Goal: Information Seeking & Learning: Learn about a topic

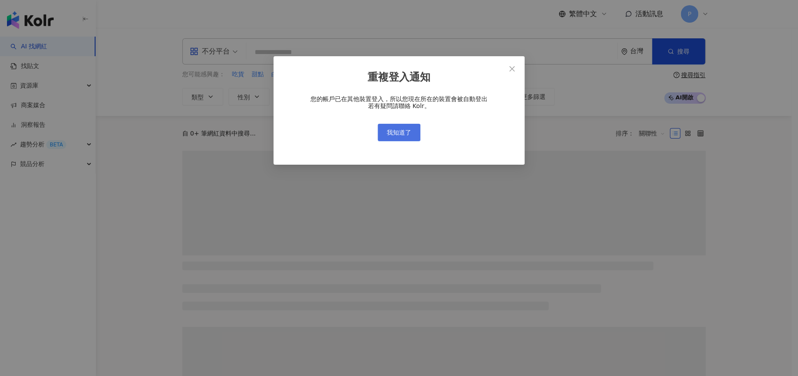
click at [399, 138] on button "我知道了" at bounding box center [399, 132] width 43 height 17
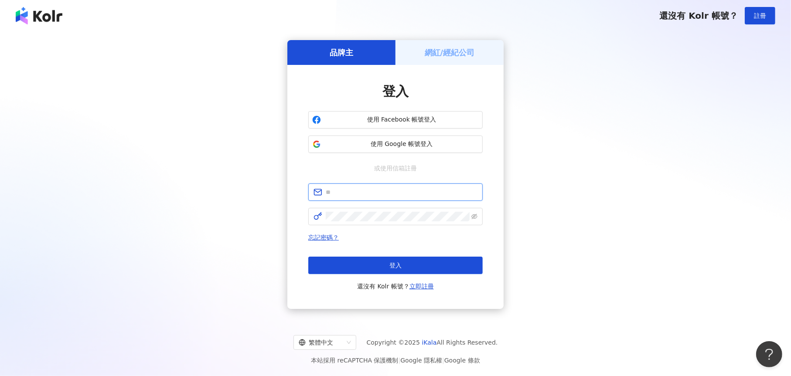
type input "**********"
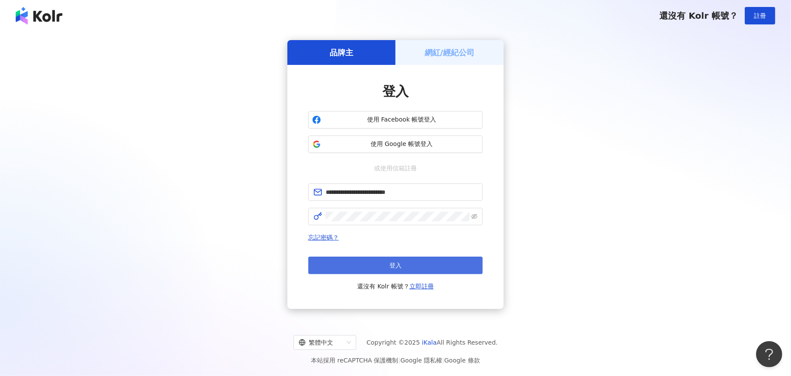
click at [371, 266] on button "登入" at bounding box center [395, 265] width 174 height 17
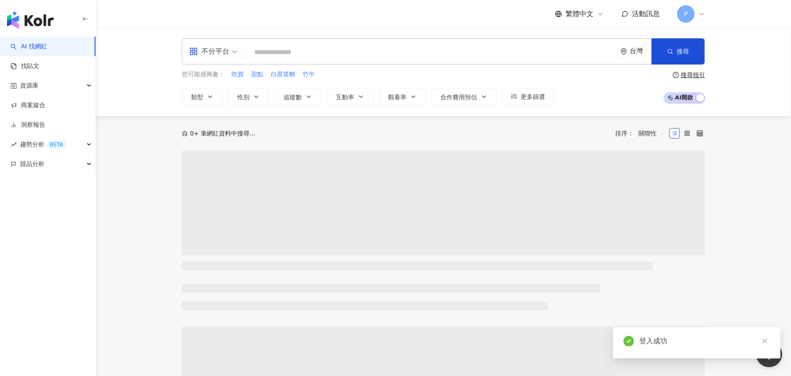
click at [285, 51] on input "search" at bounding box center [431, 52] width 364 height 17
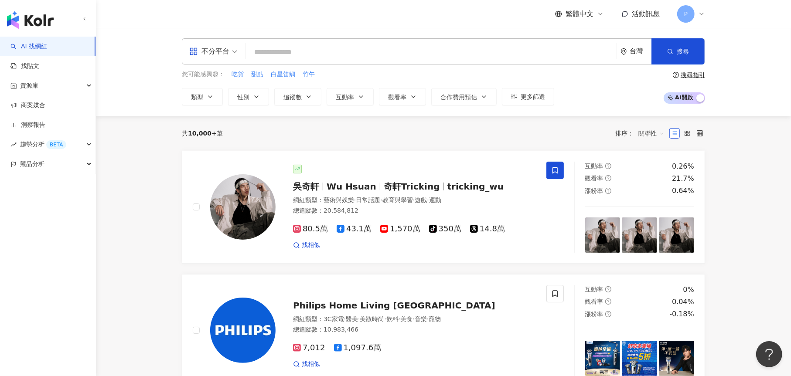
paste input "******"
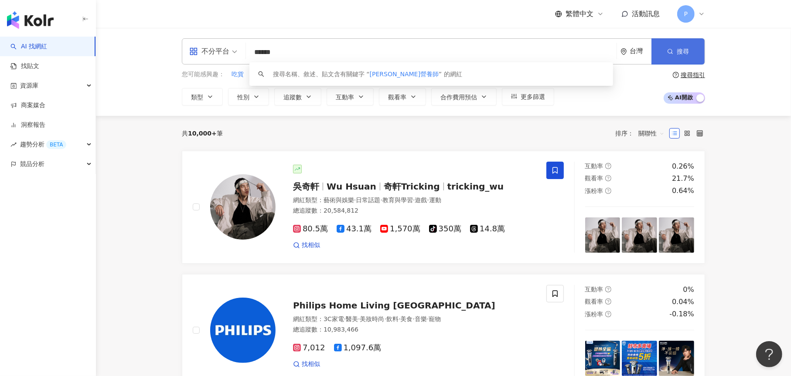
type input "******"
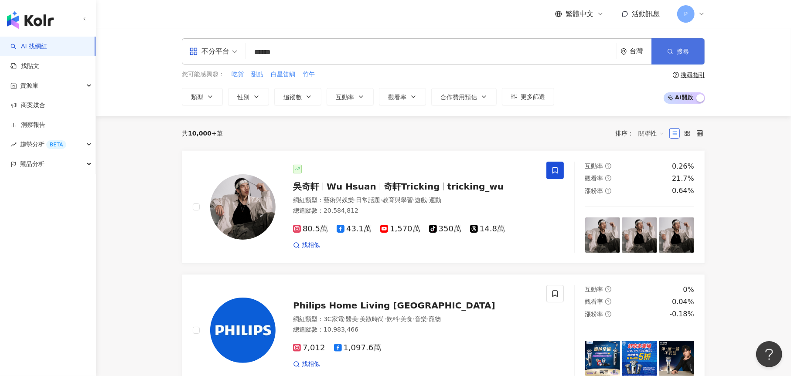
click at [679, 52] on span "搜尋" at bounding box center [683, 51] width 12 height 7
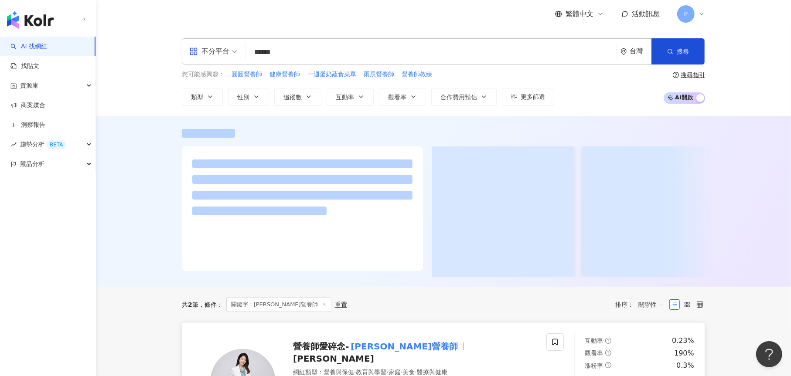
scroll to position [87, 0]
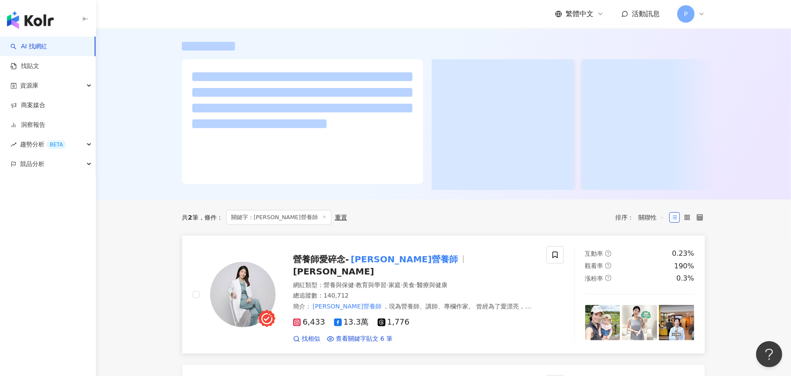
click at [362, 266] on mark "孫語霙營養師" at bounding box center [404, 260] width 111 height 14
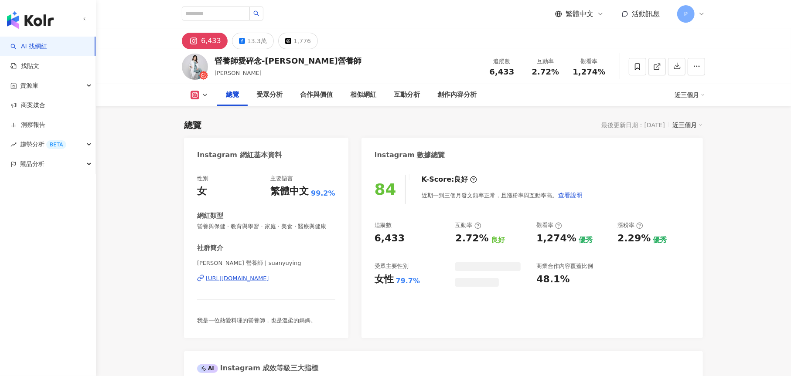
click at [247, 34] on button "13.3萬" at bounding box center [253, 41] width 42 height 17
click at [242, 38] on button "13.3萬" at bounding box center [253, 41] width 42 height 17
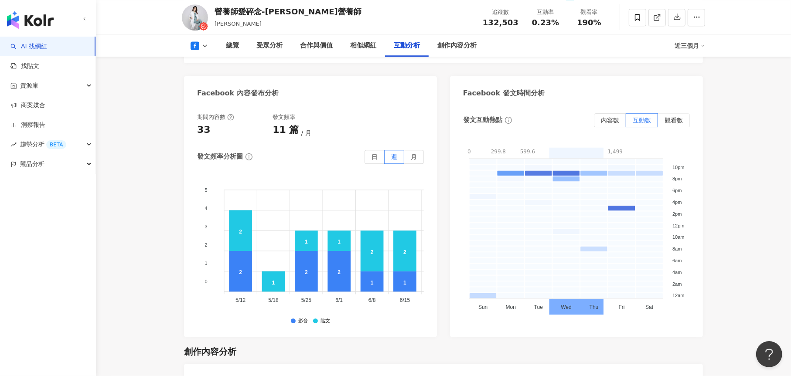
scroll to position [1875, 0]
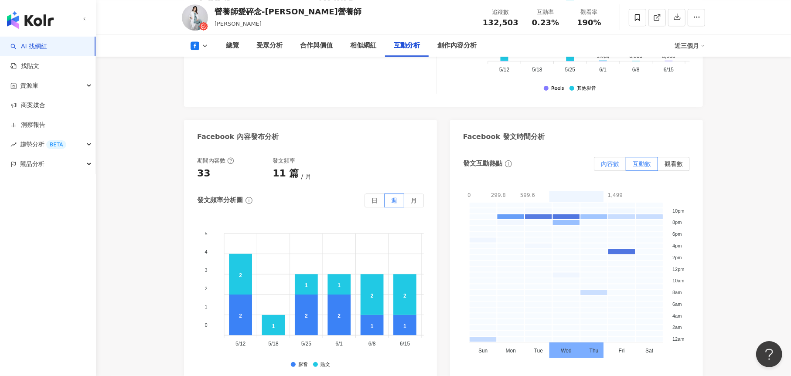
click at [606, 160] on span "內容數" at bounding box center [610, 163] width 18 height 7
click at [676, 160] on span "觀看數" at bounding box center [674, 163] width 18 height 7
click at [642, 160] on span "互動數" at bounding box center [642, 163] width 18 height 7
click at [682, 160] on span "觀看數" at bounding box center [674, 163] width 18 height 7
click at [617, 157] on div "發文互動熱點 內容數 互動數 觀看數 0 31.6萬 63.3萬 94.9萬 126.6萬 158.2萬 0 - 316435.2 316435.2 - 63…" at bounding box center [576, 262] width 227 height 211
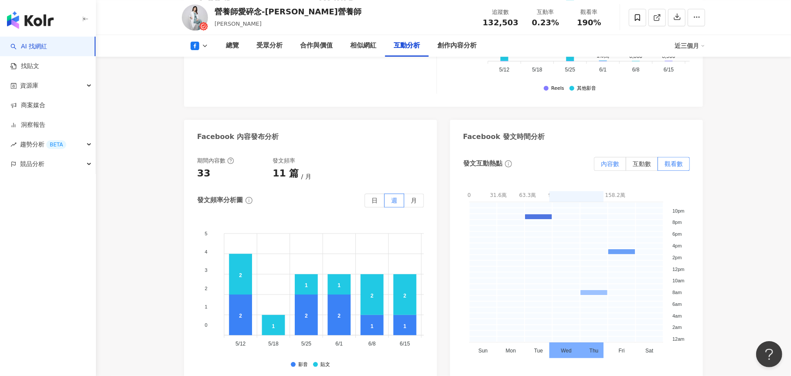
click at [614, 160] on span "內容數" at bounding box center [610, 163] width 18 height 7
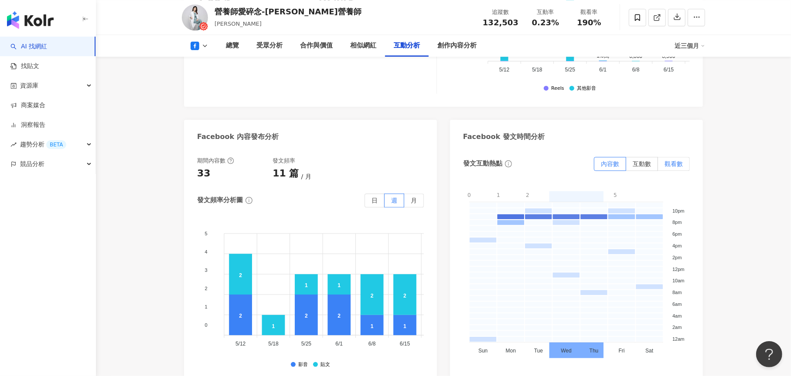
click at [681, 160] on span "觀看數" at bounding box center [674, 163] width 18 height 7
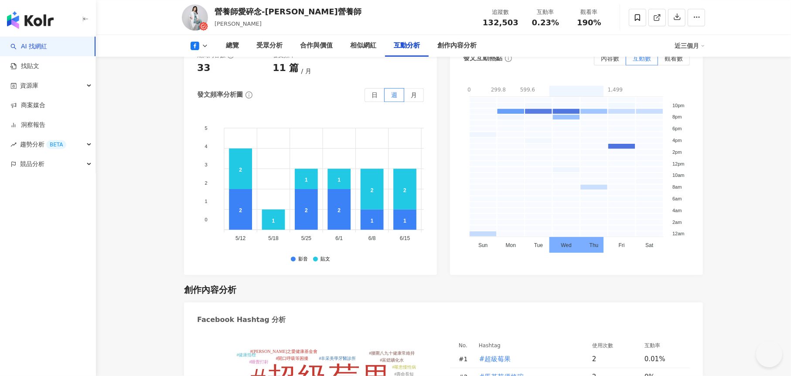
click at [508, 62] on icon "info-circle" at bounding box center [508, 58] width 7 height 7
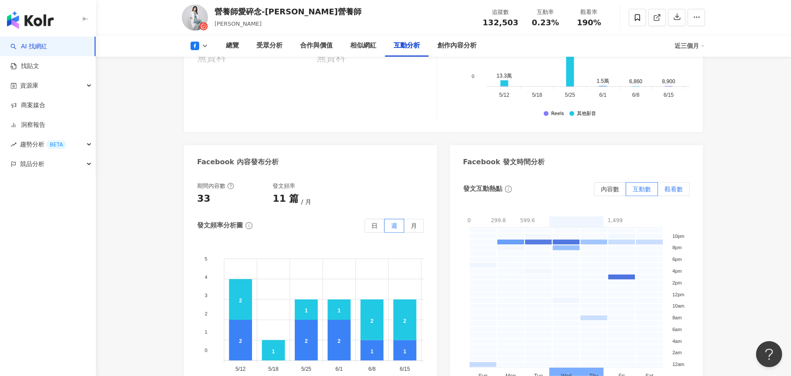
click at [676, 186] on span "觀看數" at bounding box center [674, 189] width 18 height 7
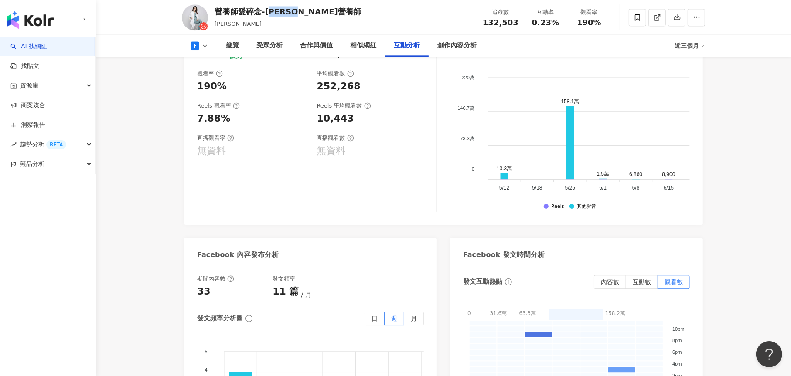
scroll to position [1752, 0]
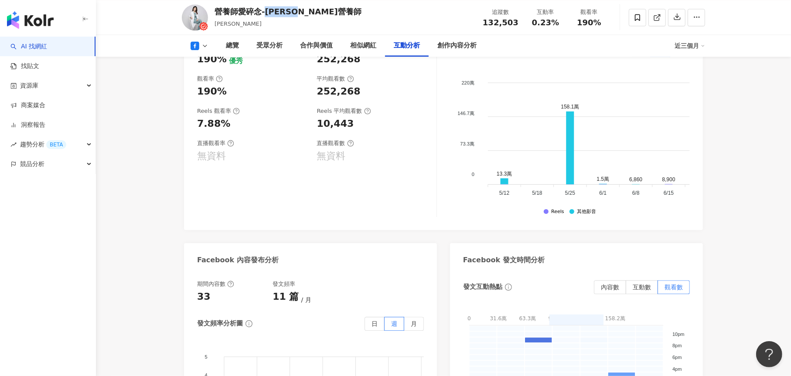
drag, startPoint x: 340, startPoint y: 7, endPoint x: 269, endPoint y: 10, distance: 71.1
click at [267, 10] on div "營養師愛碎念-孫語霙營養師 孫語霙 追蹤數 132,503 互動率 0.23% 觀看率 190%" at bounding box center [443, 17] width 558 height 34
copy div "孫語霙營養師"
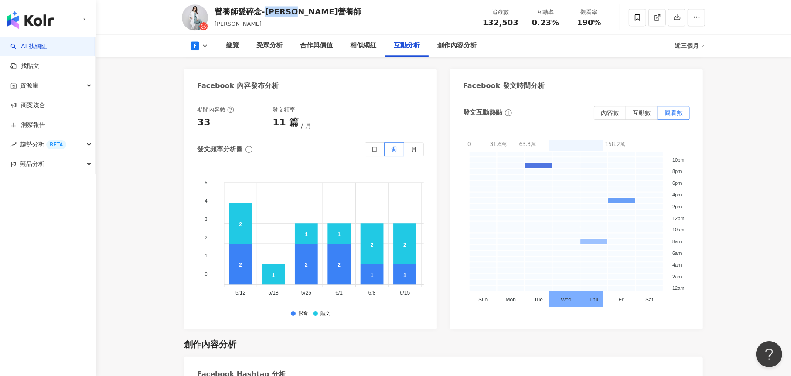
scroll to position [1883, 0]
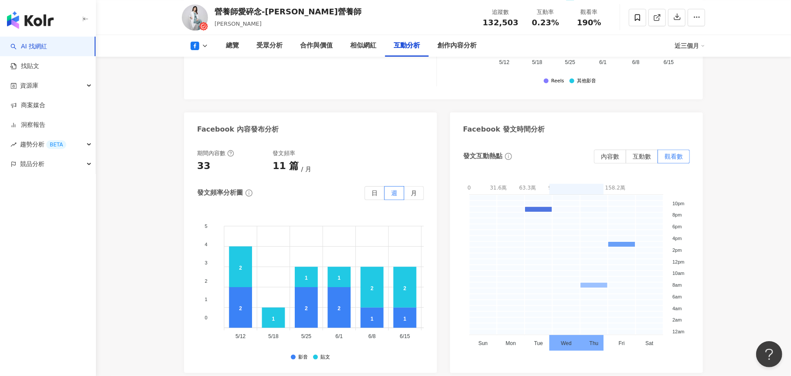
click at [500, 125] on div "Facebook 發文時間分析" at bounding box center [504, 130] width 82 height 10
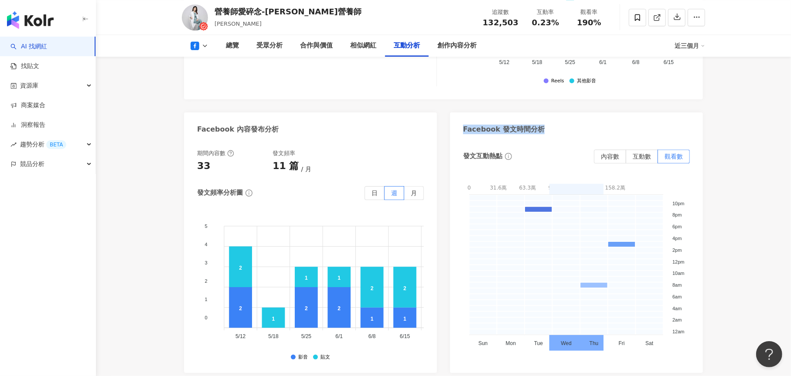
copy div "Facebook 發文時間分析"
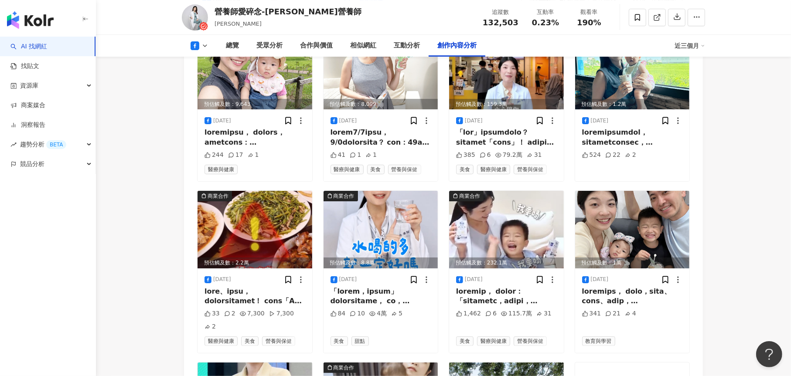
scroll to position [2362, 0]
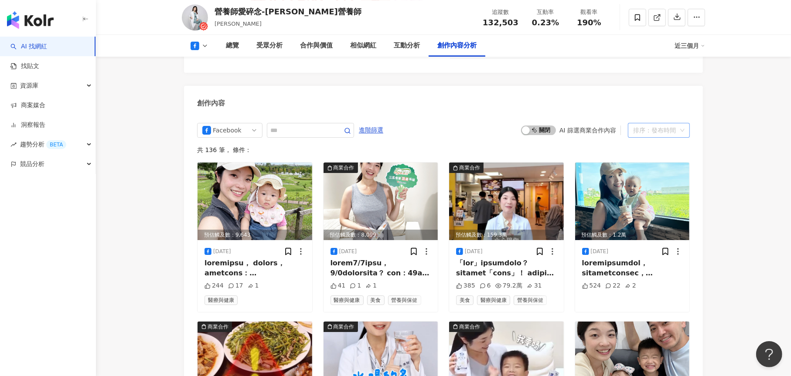
click at [667, 123] on div "排序：發布時間" at bounding box center [655, 130] width 44 height 14
click at [659, 159] on div "觀看數" at bounding box center [659, 160] width 48 height 10
click at [676, 123] on div "Facebook 進階篩選 啟動 關閉 AI 篩選商業合作內容 pageView 排序： 觀看數 共 136 筆 ， 條件： 預估觸及數：9,643 2025…" at bounding box center [443, 383] width 493 height 520
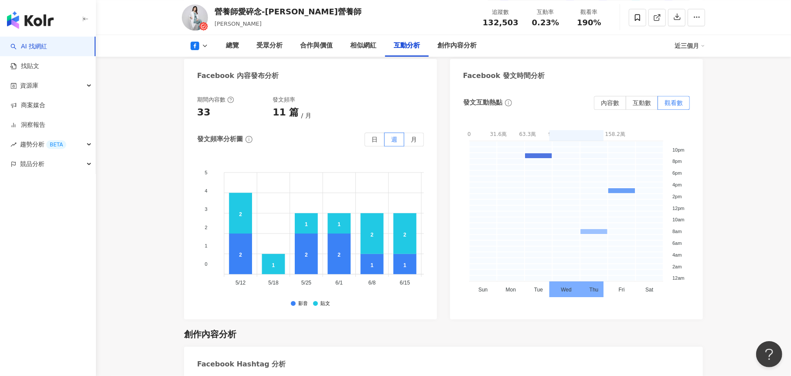
scroll to position [1893, 0]
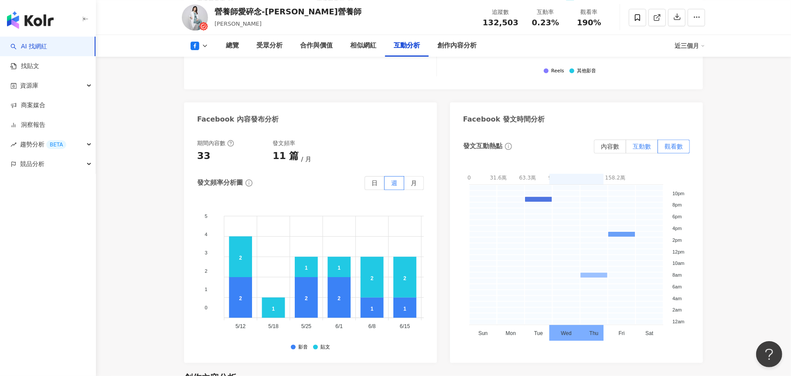
click at [646, 143] on span "互動數" at bounding box center [642, 146] width 18 height 7
click at [620, 140] on label "內容數" at bounding box center [610, 147] width 32 height 14
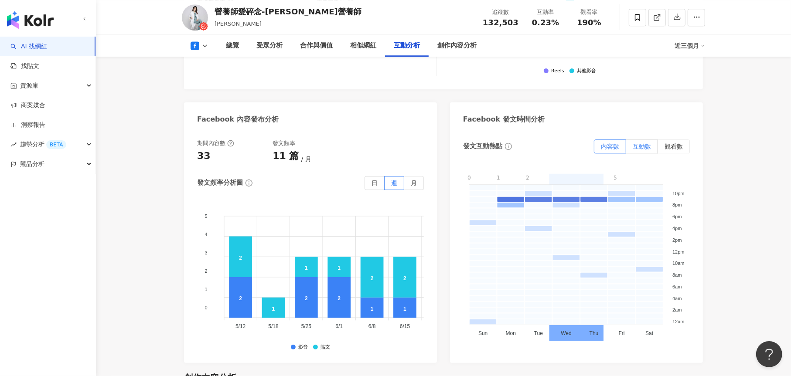
click at [648, 143] on span "互動數" at bounding box center [642, 146] width 18 height 7
click at [611, 143] on span "內容數" at bounding box center [610, 146] width 18 height 7
click at [643, 143] on span "互動數" at bounding box center [642, 146] width 18 height 7
click at [599, 140] on label "內容數" at bounding box center [610, 147] width 32 height 14
click at [645, 143] on span "互動數" at bounding box center [642, 146] width 18 height 7
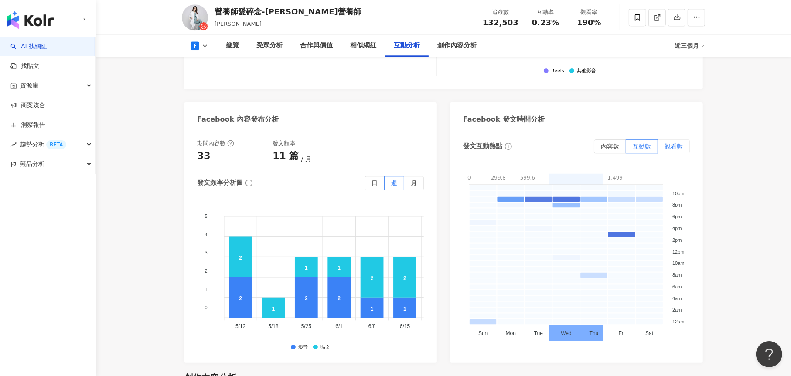
click at [686, 140] on label "觀看數" at bounding box center [674, 147] width 32 height 14
click at [640, 143] on span "互動數" at bounding box center [642, 146] width 18 height 7
click at [676, 143] on span "觀看數" at bounding box center [674, 146] width 18 height 7
click at [637, 143] on span "互動數" at bounding box center [642, 146] width 18 height 7
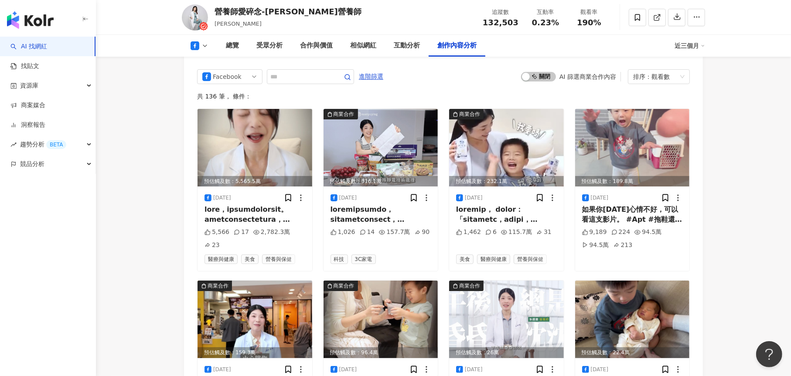
scroll to position [2329, 0]
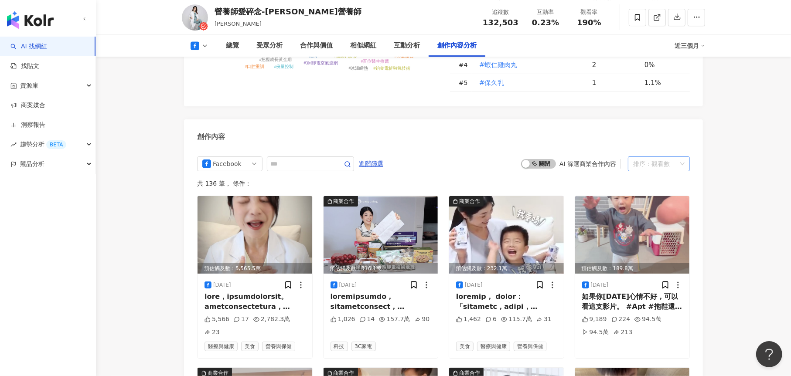
click at [665, 157] on div "觀看數" at bounding box center [661, 164] width 18 height 14
click at [666, 157] on div "觀看數" at bounding box center [661, 164] width 18 height 14
click at [539, 157] on div "啟動 關閉 AI 篩選商業合作內容 pageView 排序： 觀看數" at bounding box center [605, 164] width 169 height 15
click at [539, 159] on span "啟動 關閉" at bounding box center [538, 164] width 35 height 10
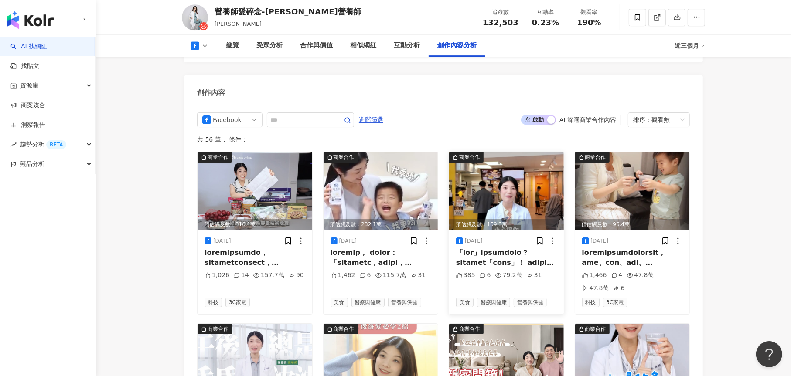
scroll to position [2460, 0]
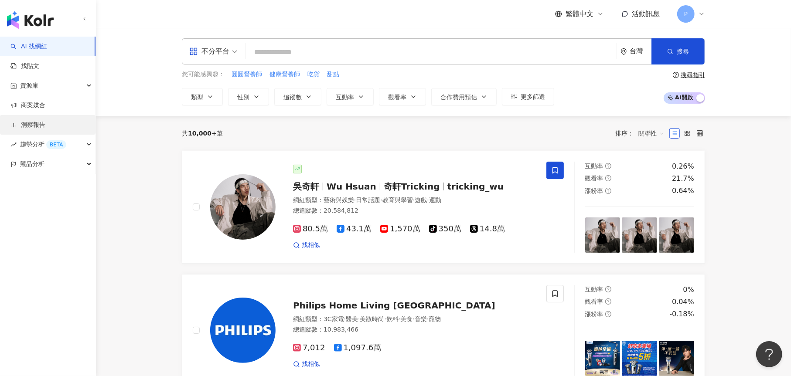
click at [45, 126] on link "洞察報告" at bounding box center [27, 125] width 35 height 9
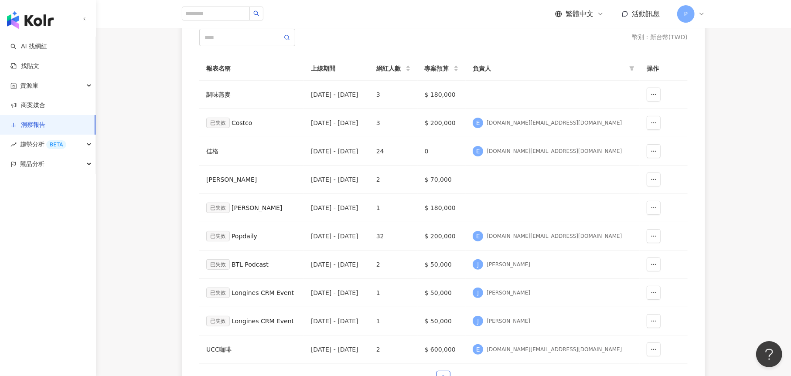
scroll to position [131, 0]
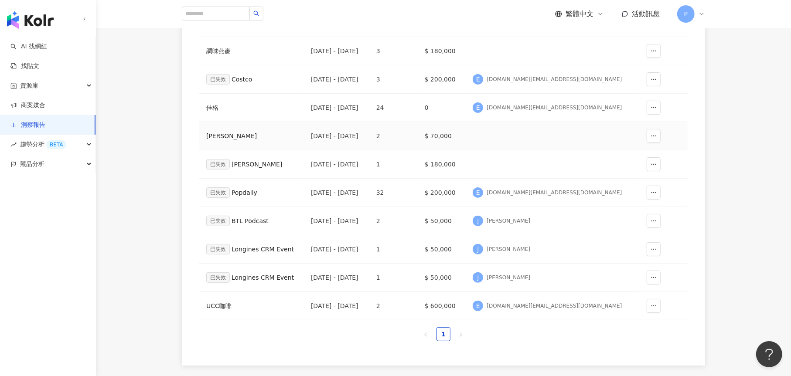
click at [215, 139] on div "佑妮" at bounding box center [251, 136] width 91 height 10
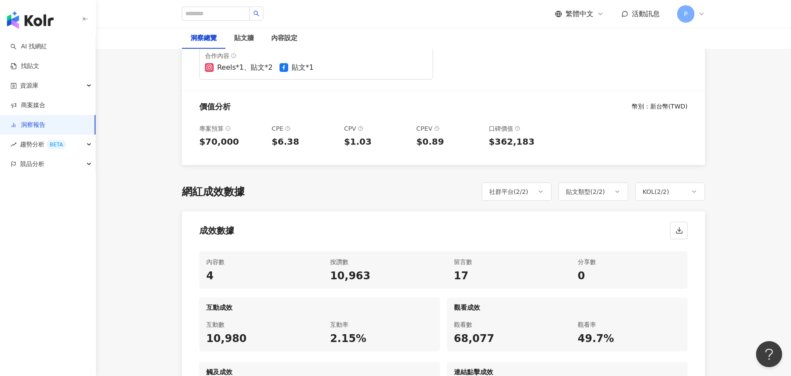
scroll to position [523, 0]
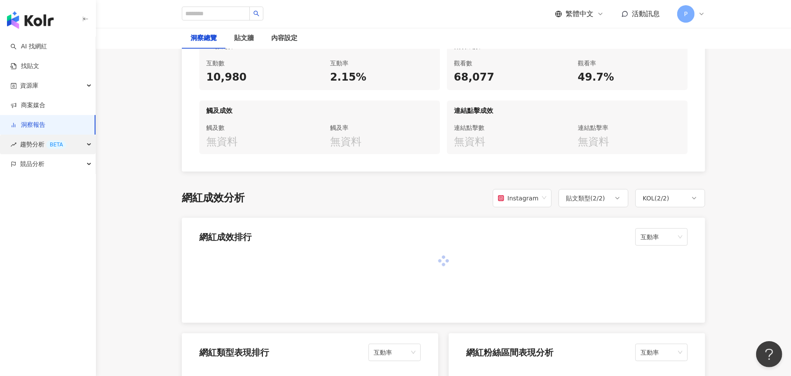
click at [68, 143] on div "趨勢分析 BETA" at bounding box center [48, 145] width 96 height 20
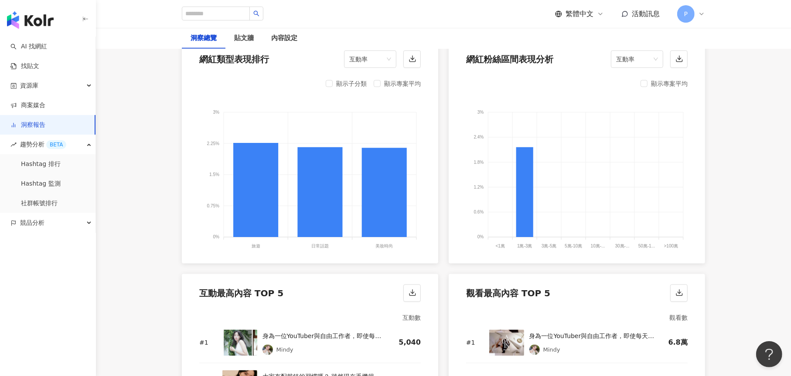
scroll to position [1134, 0]
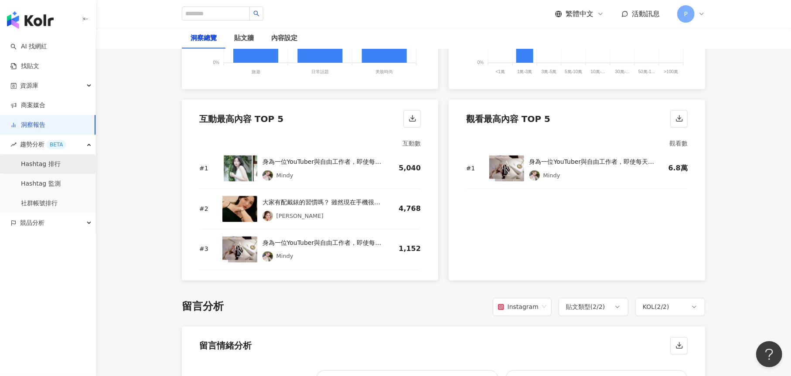
click at [61, 164] on link "Hashtag 排行" at bounding box center [41, 164] width 40 height 9
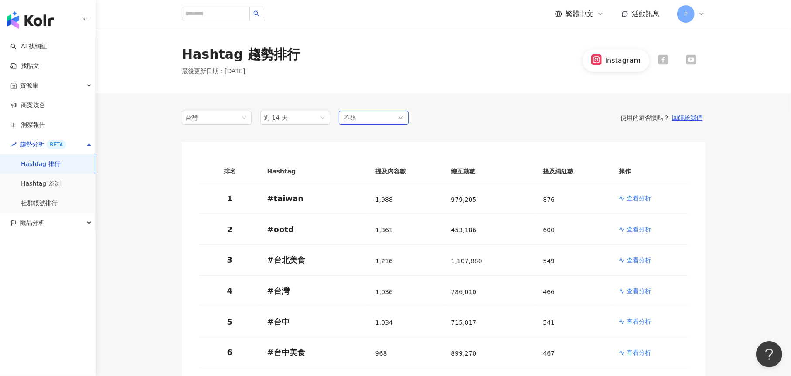
click at [385, 121] on div "不限" at bounding box center [374, 118] width 70 height 14
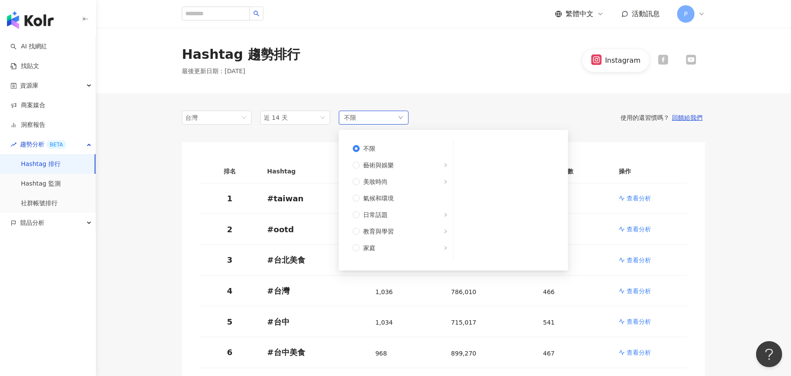
click at [389, 117] on div "不限 不限 藝術與娛樂 美妝時尚 氣候和環境 日常話題 教育與學習 家庭 財經 美食 命理占卜 遊戲 法政社會 生活風格 影視娛樂 醫療與健康 寵物 攝影 感…" at bounding box center [374, 118] width 70 height 14
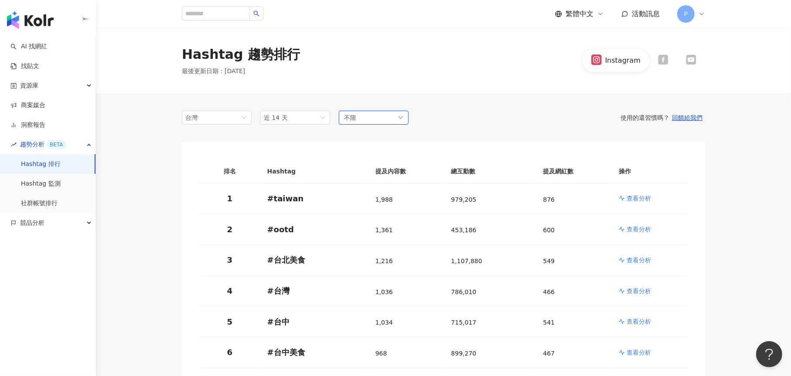
click at [389, 120] on div "不限" at bounding box center [374, 118] width 70 height 14
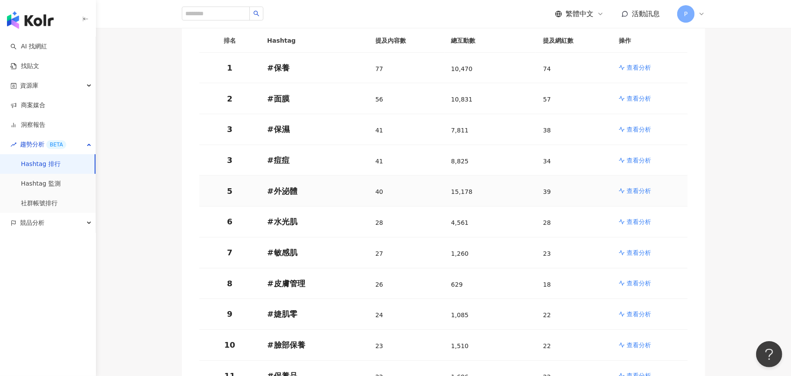
scroll to position [174, 0]
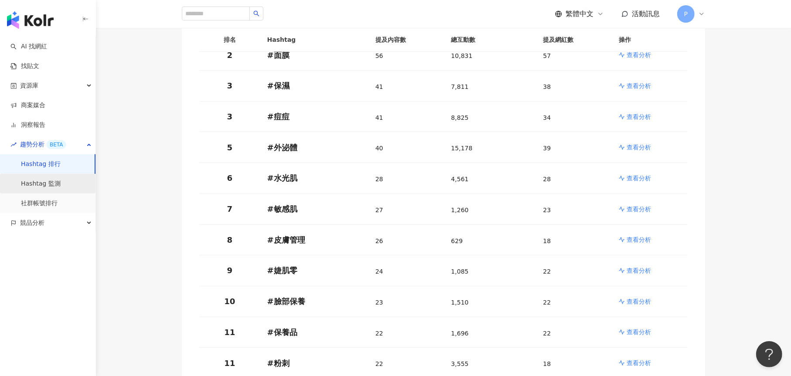
click at [46, 188] on link "Hashtag 監測" at bounding box center [41, 184] width 40 height 9
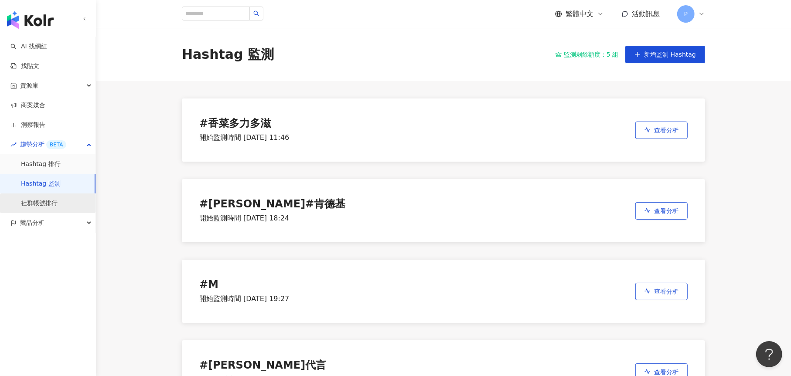
click at [53, 202] on link "社群帳號排行" at bounding box center [39, 203] width 37 height 9
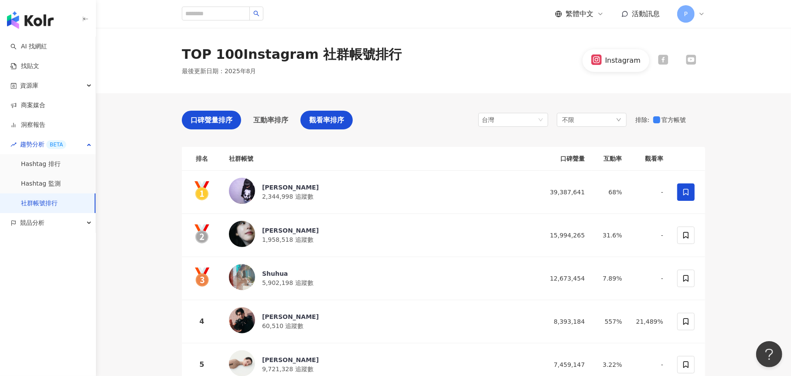
click at [332, 122] on span "觀看率排序" at bounding box center [326, 120] width 35 height 11
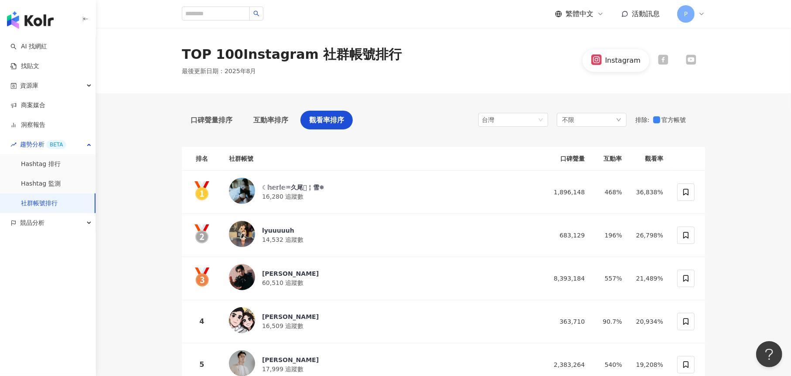
click at [664, 60] on icon at bounding box center [663, 60] width 10 height 10
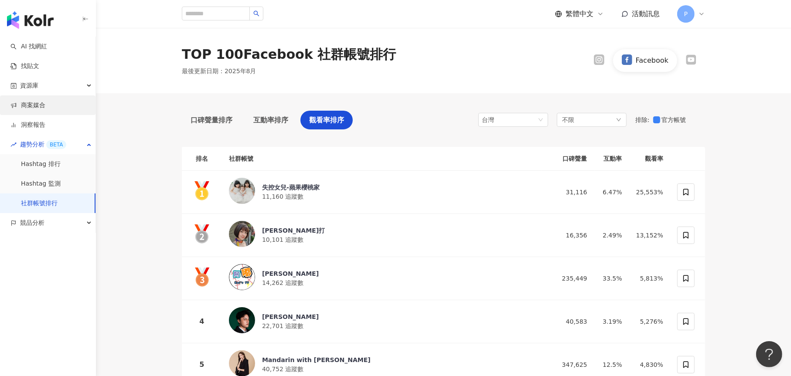
click at [45, 107] on link "商案媒合" at bounding box center [27, 105] width 35 height 9
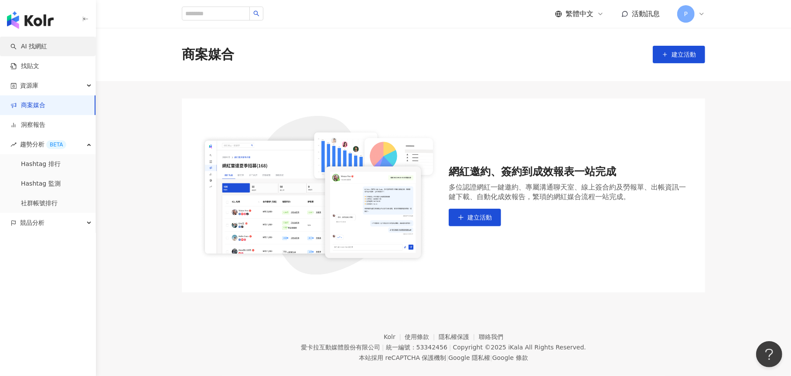
click at [47, 43] on link "AI 找網紅" at bounding box center [28, 46] width 37 height 9
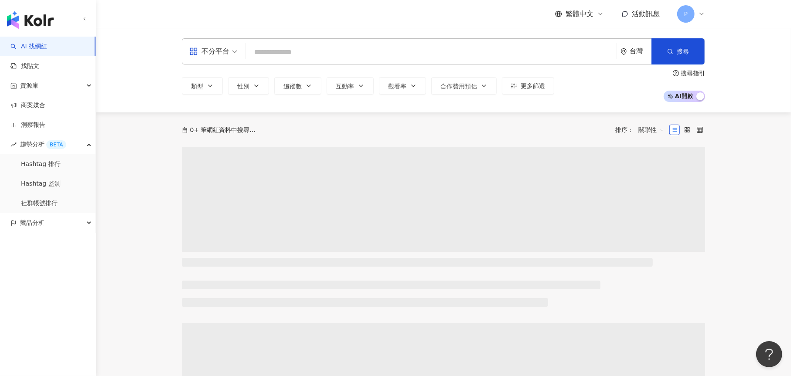
click at [296, 47] on input "search" at bounding box center [431, 52] width 364 height 17
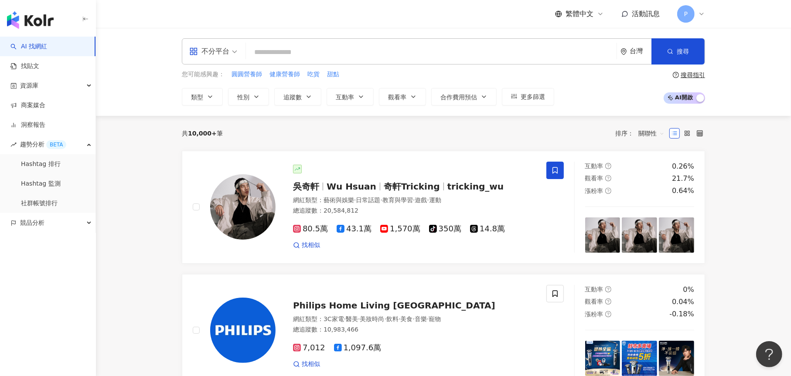
paste input "******"
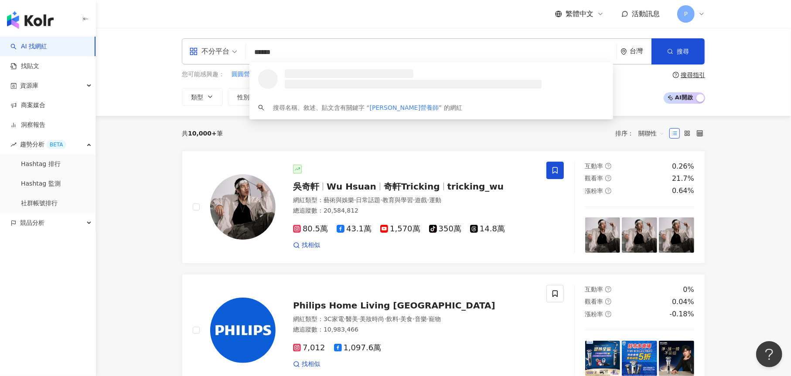
click at [219, 48] on div "不分平台" at bounding box center [209, 51] width 40 height 14
type input "******"
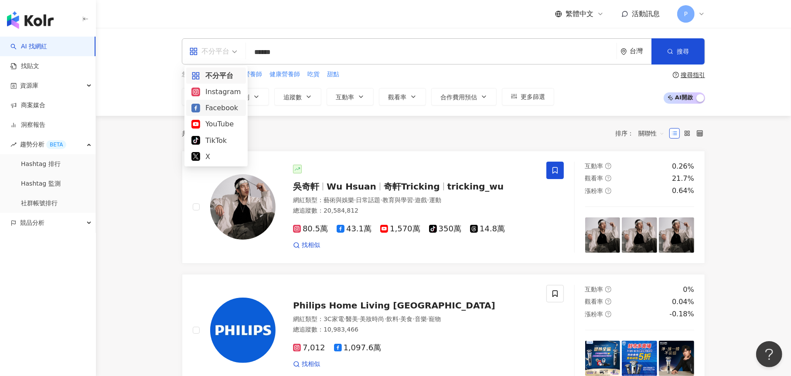
click at [212, 107] on div "Facebook" at bounding box center [215, 107] width 49 height 11
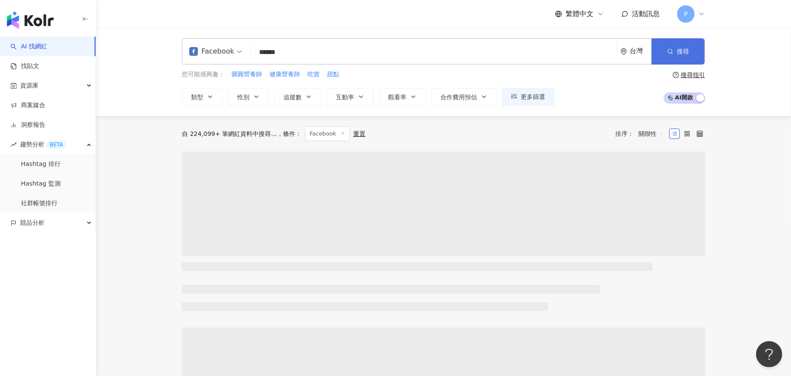
drag, startPoint x: 676, startPoint y: 51, endPoint x: 670, endPoint y: 54, distance: 7.0
click at [677, 51] on span "搜尋" at bounding box center [683, 51] width 12 height 7
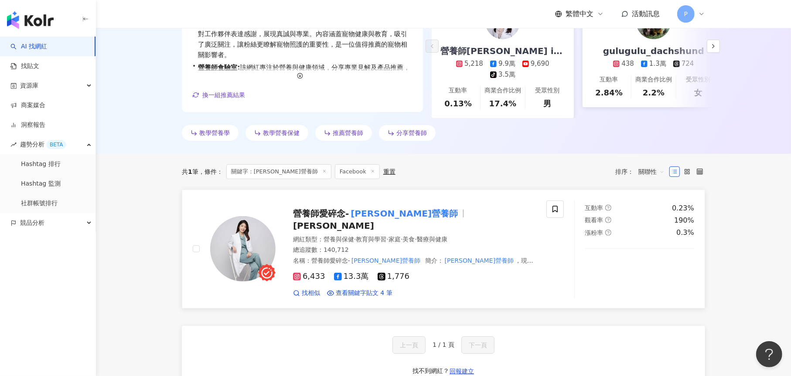
scroll to position [262, 0]
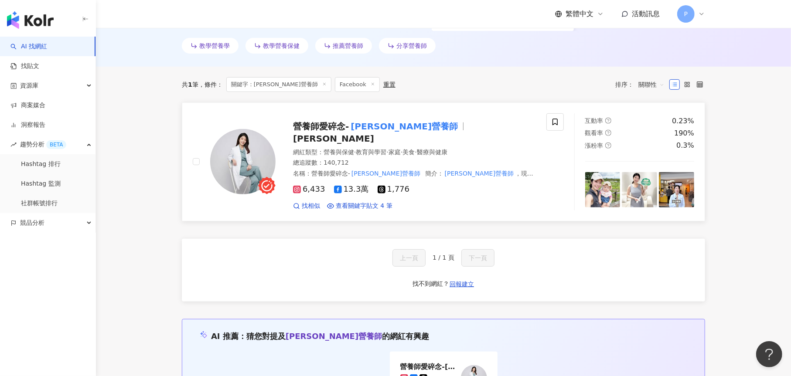
click at [358, 133] on mark "孫語霙營養師" at bounding box center [404, 126] width 111 height 14
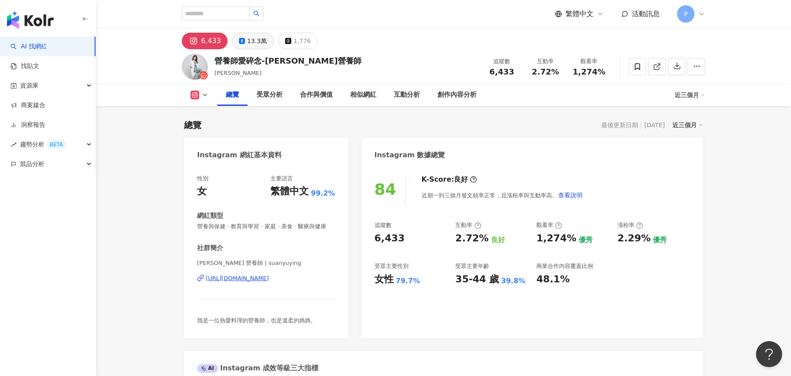
click at [249, 42] on div "13.3萬" at bounding box center [257, 41] width 20 height 12
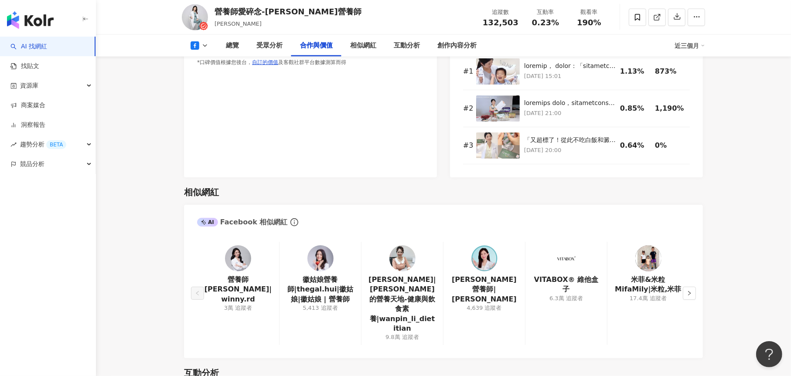
scroll to position [1003, 0]
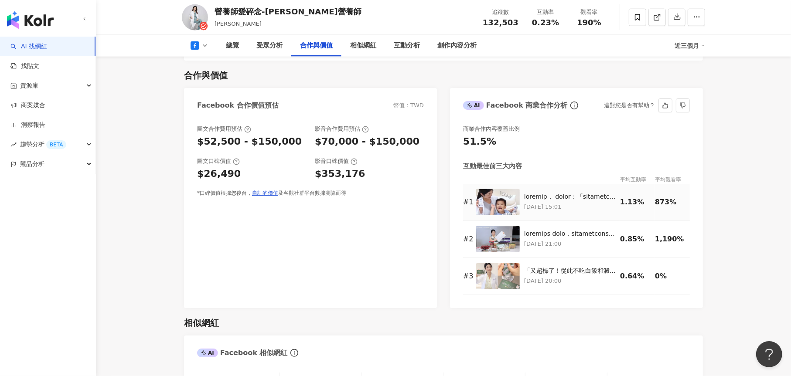
drag, startPoint x: 488, startPoint y: 193, endPoint x: 574, endPoint y: 163, distance: 91.9
click at [577, 155] on div "商業合作內容覆蓋比例 51.5% 互動最佳前三大內容 平均互動率 平均觀看率 # 1 [DATE] 15:01 1.13% 873% # 2 [DATE] 2…" at bounding box center [576, 210] width 227 height 170
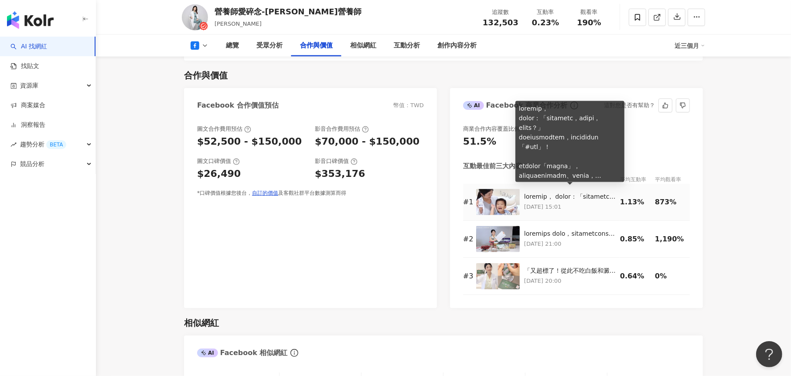
drag, startPoint x: 557, startPoint y: 193, endPoint x: 555, endPoint y: 199, distance: 6.5
click at [555, 202] on p "[DATE] 15:01" at bounding box center [570, 207] width 92 height 10
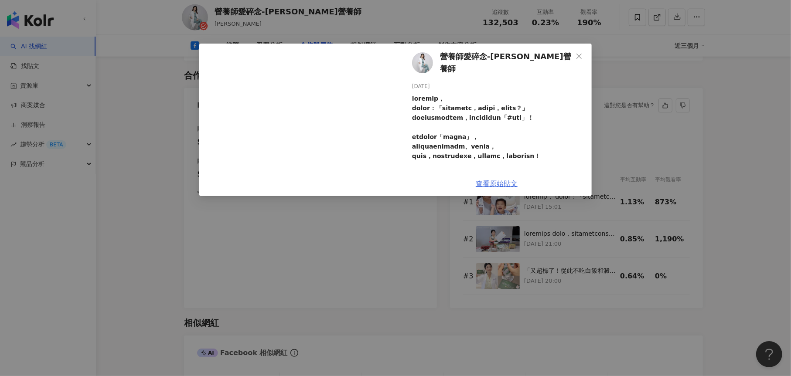
click at [505, 183] on link "查看原始貼文" at bounding box center [497, 184] width 42 height 8
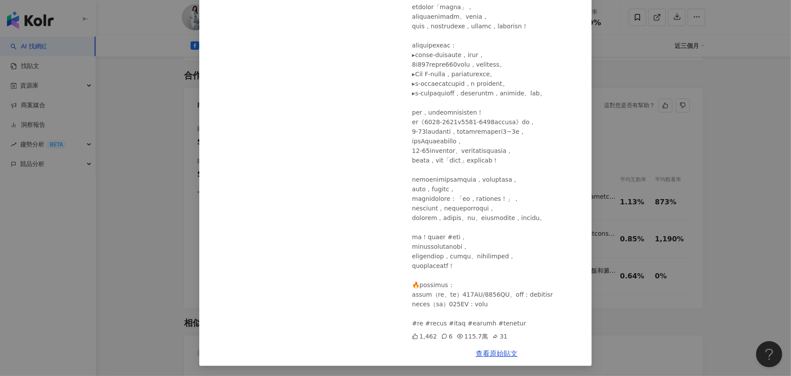
scroll to position [1090, 0]
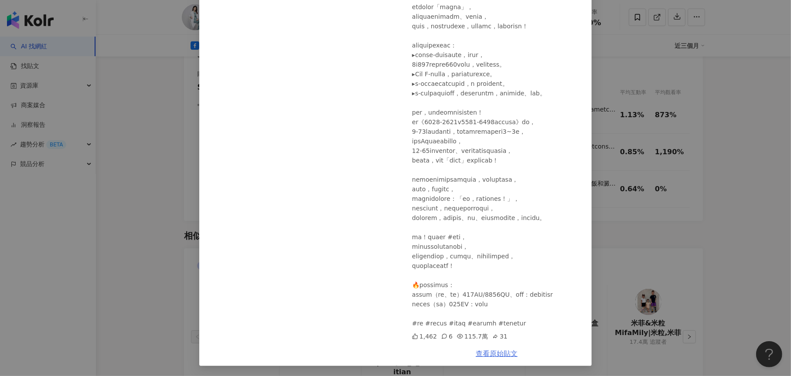
click at [490, 357] on link "查看原始貼文" at bounding box center [497, 354] width 42 height 8
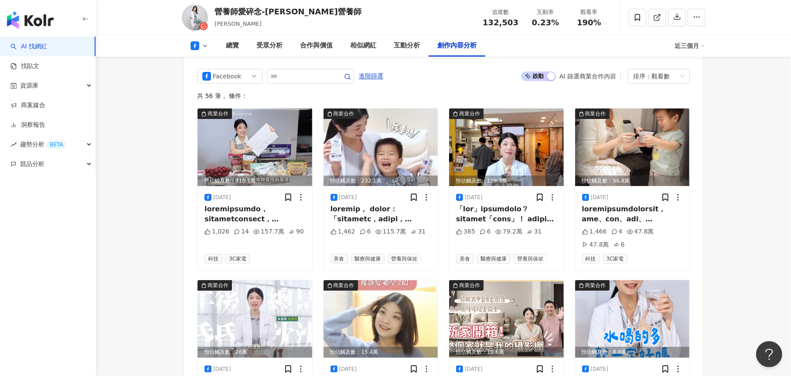
scroll to position [2242, 0]
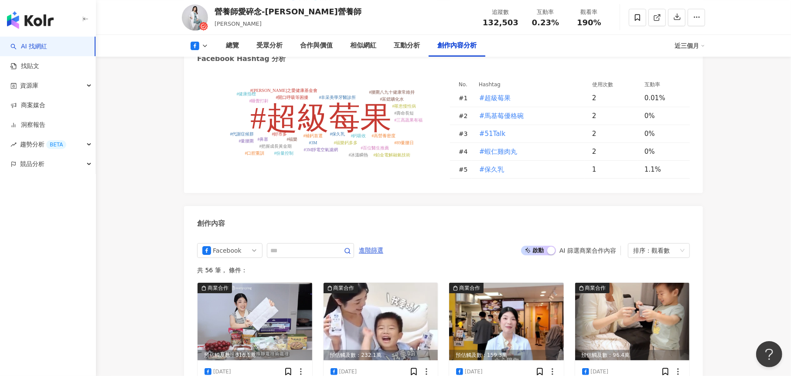
click at [539, 246] on span "啟動 關閉" at bounding box center [538, 251] width 35 height 10
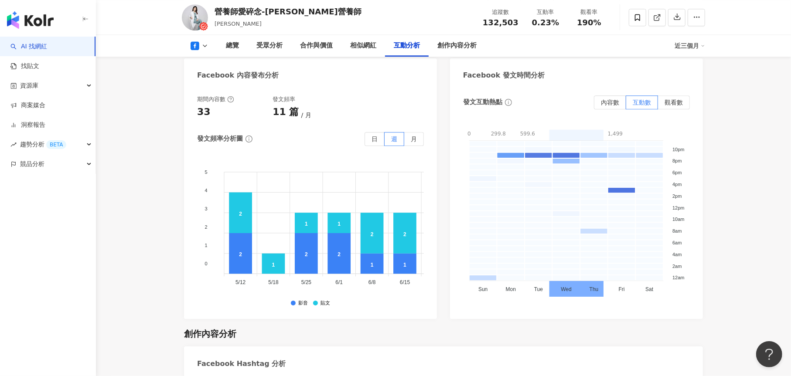
scroll to position [1893, 0]
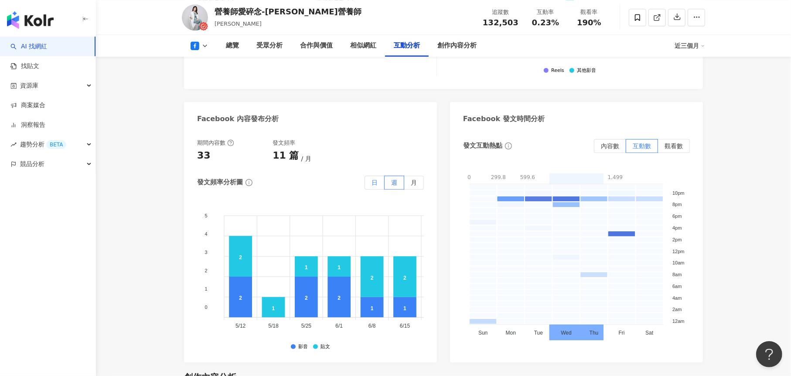
click at [379, 176] on label "日" at bounding box center [375, 183] width 20 height 14
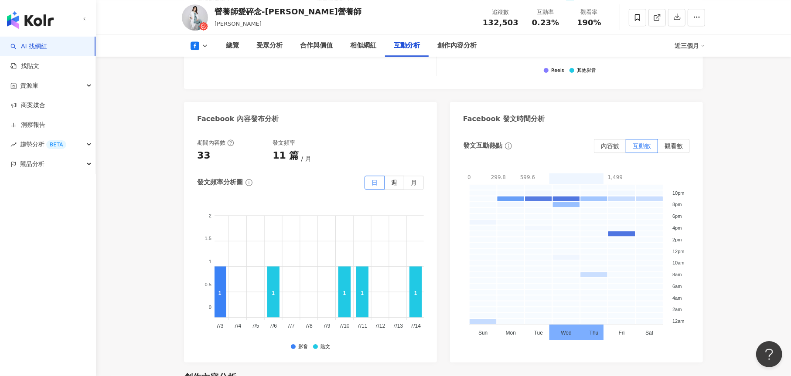
scroll to position [0, 1448]
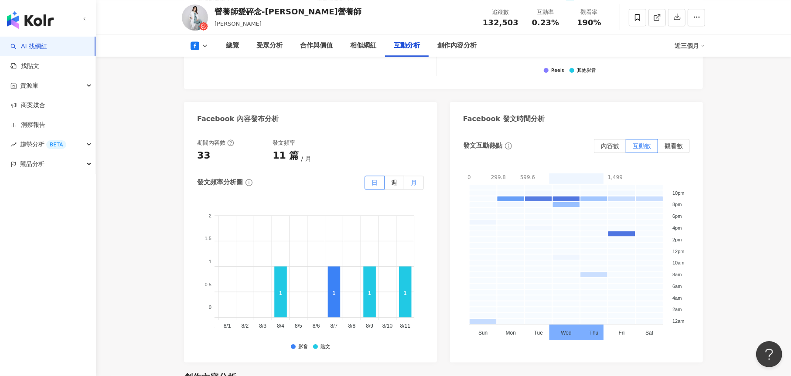
click at [409, 176] on label "月" at bounding box center [414, 183] width 20 height 14
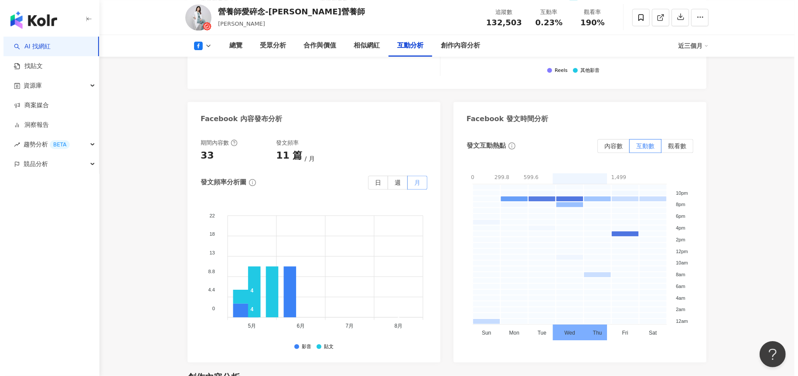
scroll to position [0, 0]
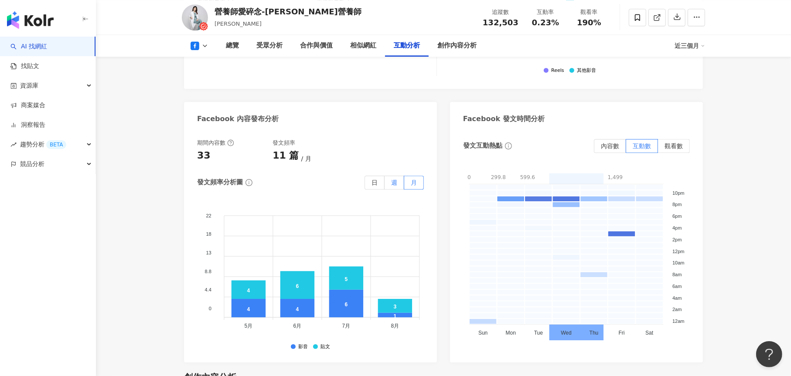
click at [394, 179] on span "週" at bounding box center [394, 182] width 6 height 7
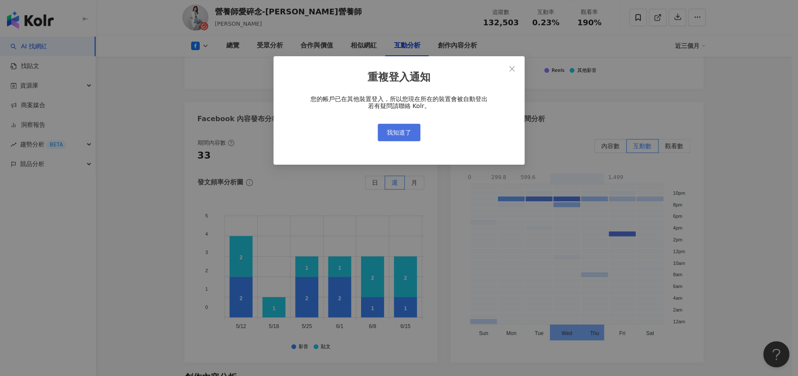
click at [399, 129] on span "我知道了" at bounding box center [399, 132] width 24 height 7
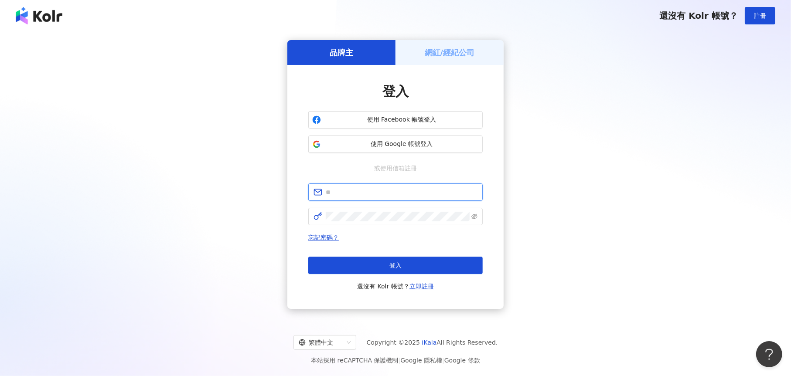
type input "**********"
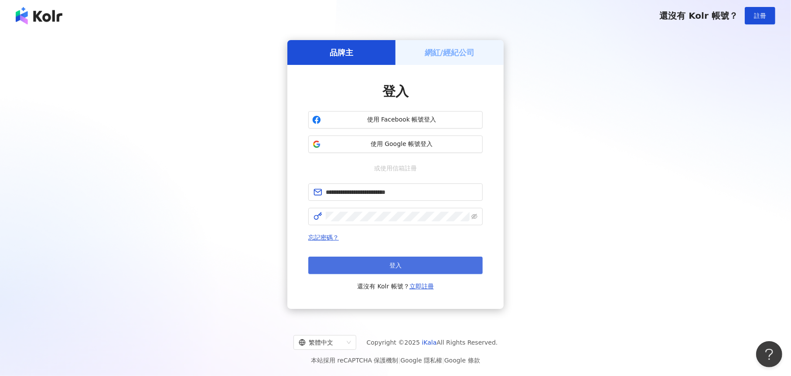
click at [408, 263] on button "登入" at bounding box center [395, 265] width 174 height 17
